Goal: Feedback & Contribution: Submit feedback/report problem

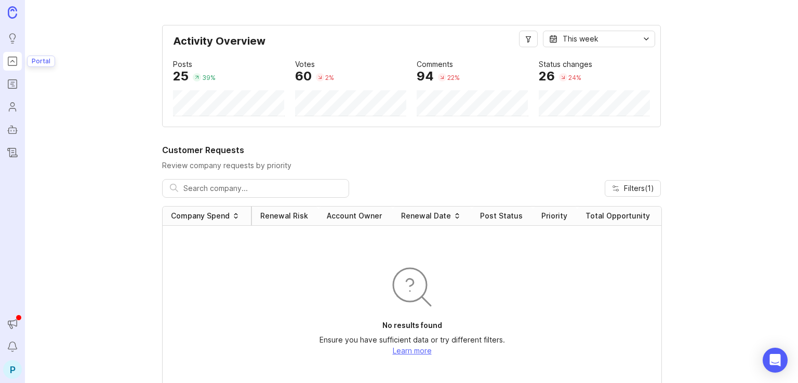
click at [10, 65] on rect "Portal" at bounding box center [12, 61] width 9 height 9
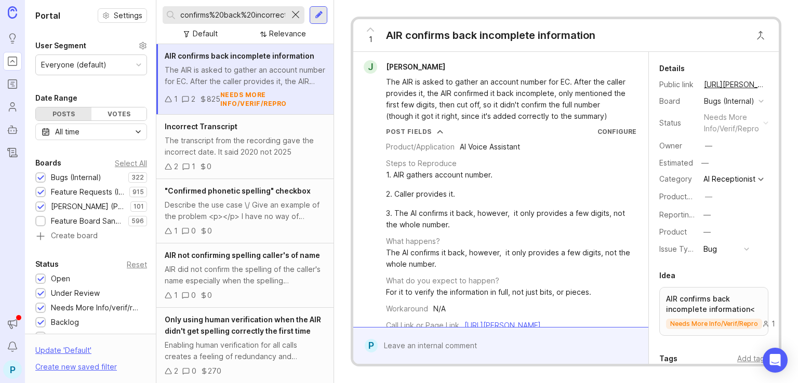
click at [295, 14] on div at bounding box center [295, 15] width 12 height 14
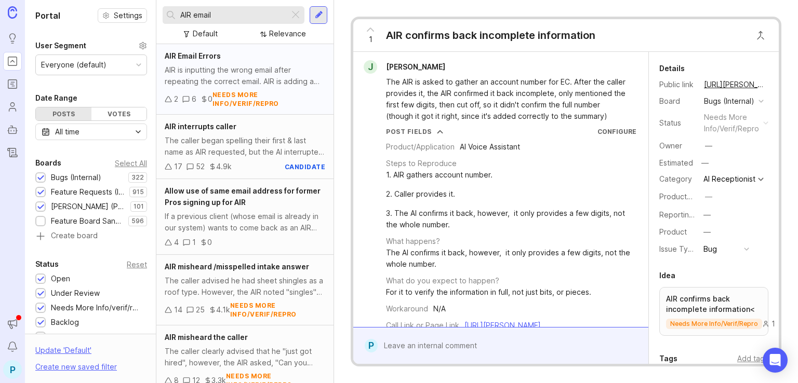
click at [229, 72] on div "AIR is inputting the wrong email after repeating the correct email. AIR is addi…" at bounding box center [245, 75] width 160 height 23
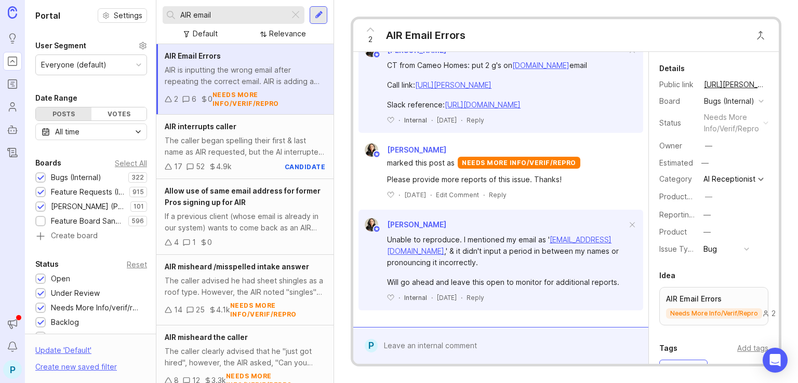
scroll to position [758, 0]
click at [241, 16] on input "AIR email" at bounding box center [232, 14] width 105 height 11
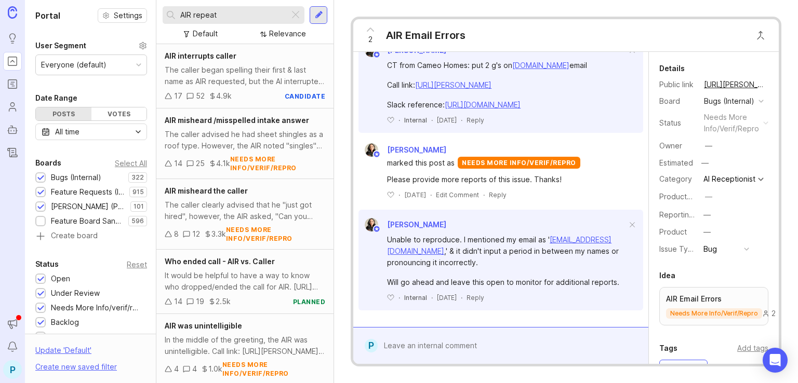
type input "AIR repeat"
click at [504, 337] on div at bounding box center [508, 346] width 261 height 20
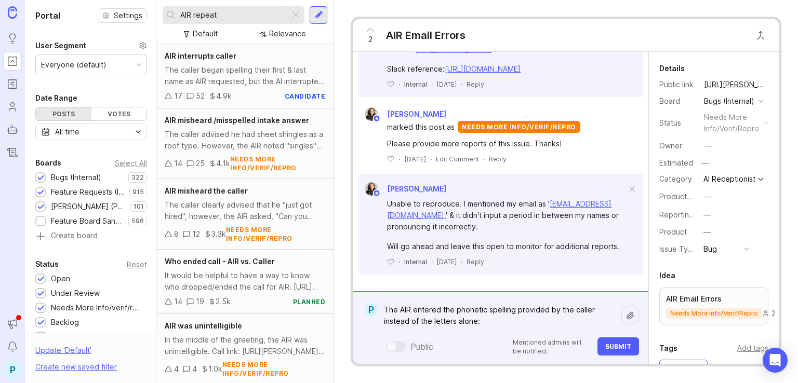
paste textarea "[URL][PERSON_NAME]"
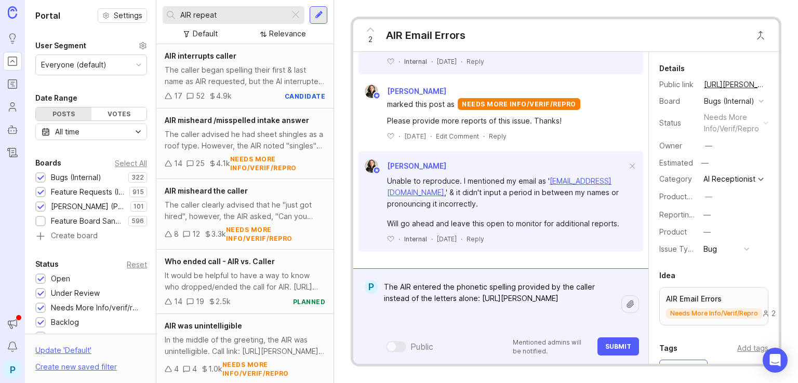
type textarea "The AIR entered the phonetic spelling provided by the caller instead of the let…"
click at [610, 349] on span "Submit" at bounding box center [618, 347] width 26 height 8
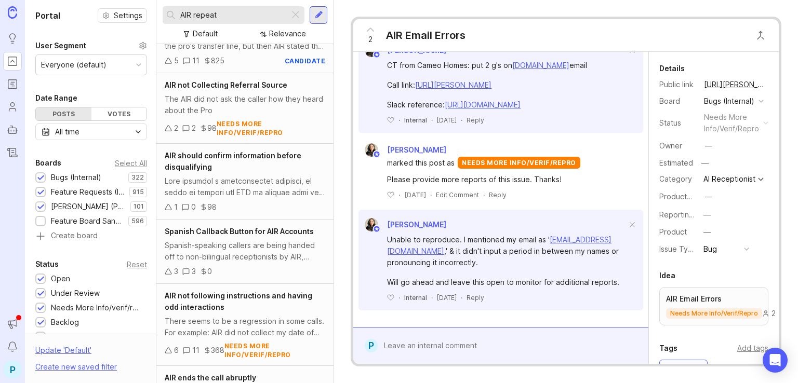
scroll to position [831, 0]
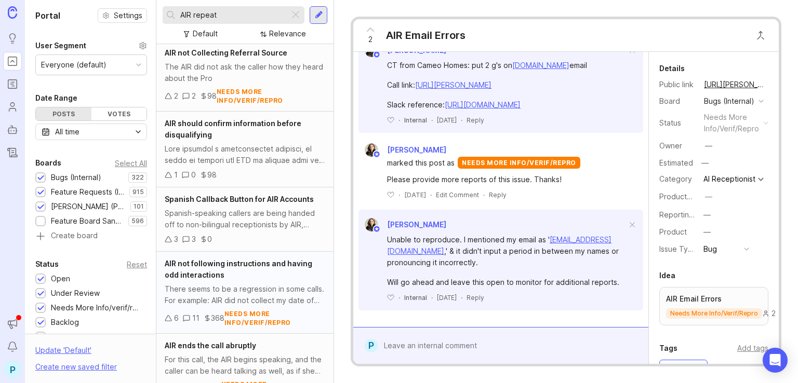
click at [257, 275] on div "AIR not following instructions and having odd interactions" at bounding box center [245, 269] width 160 height 23
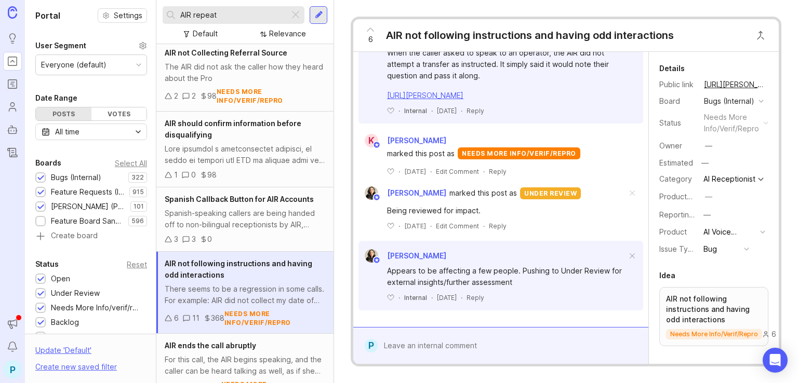
scroll to position [1442, 0]
click at [414, 13] on div "6 AIR not following instructions and having odd interactions G [PERSON_NAME] Th…" at bounding box center [566, 191] width 464 height 383
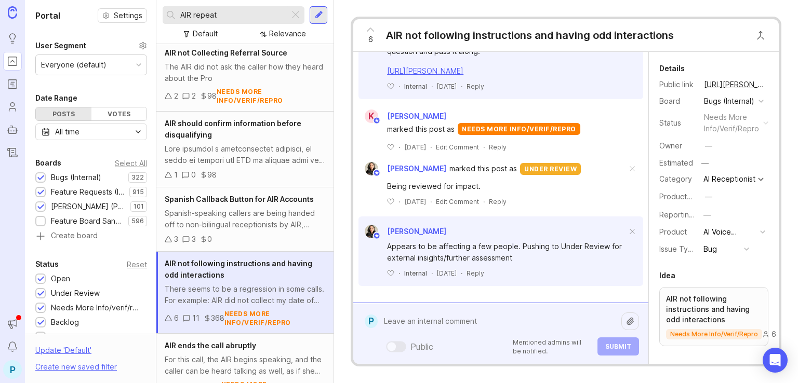
click at [511, 351] on div "Public Mentioned admins will be notified. Submit" at bounding box center [508, 334] width 261 height 44
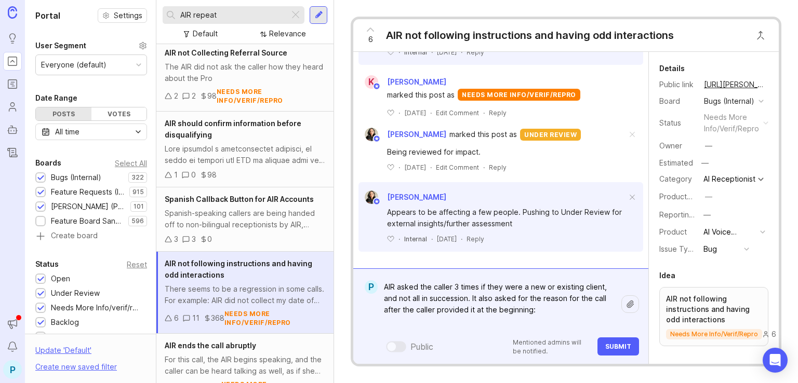
paste textarea "[URL][PERSON_NAME]"
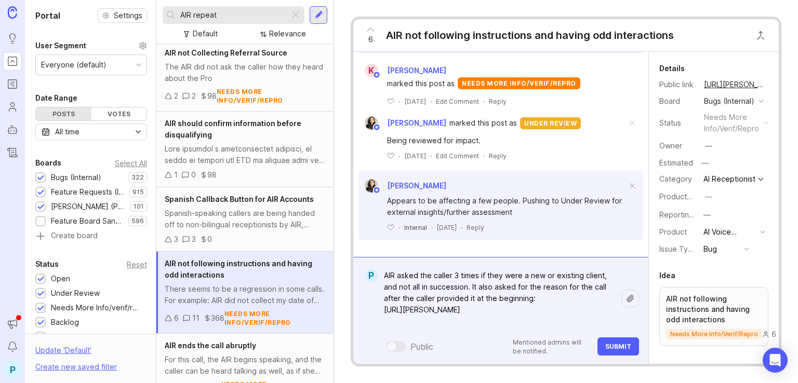
type textarea "AIR asked the caller 3 times if they were a new or existing client, and not all…"
click at [612, 344] on span "Submit" at bounding box center [618, 347] width 26 height 8
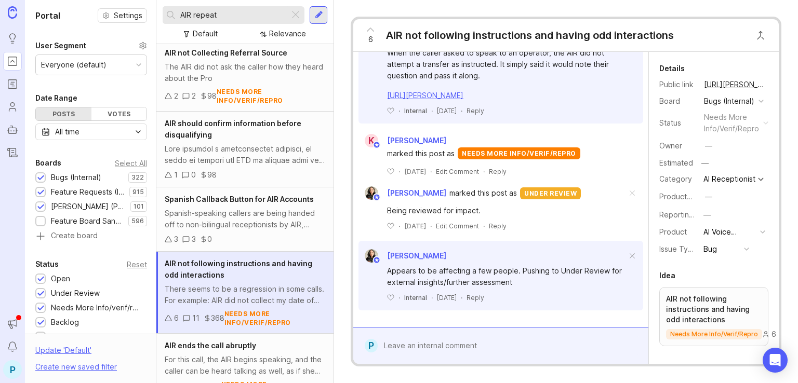
scroll to position [1564, 0]
